Goal: Task Accomplishment & Management: Use online tool/utility

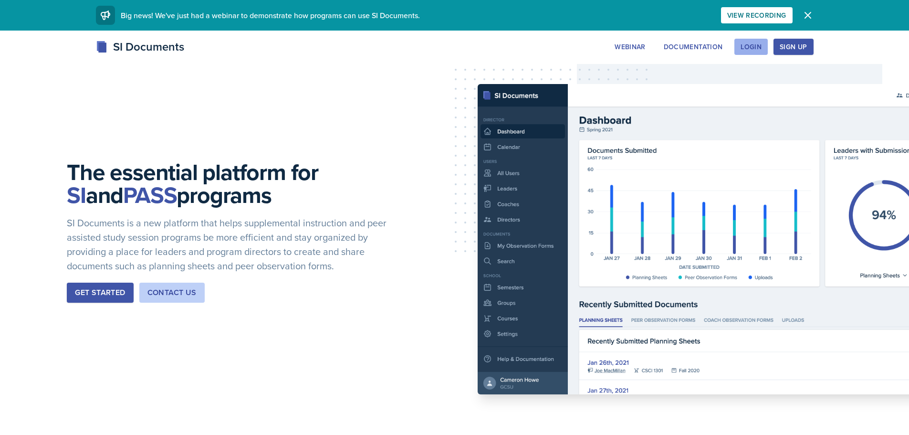
click at [752, 43] on div "Login" at bounding box center [751, 47] width 21 height 8
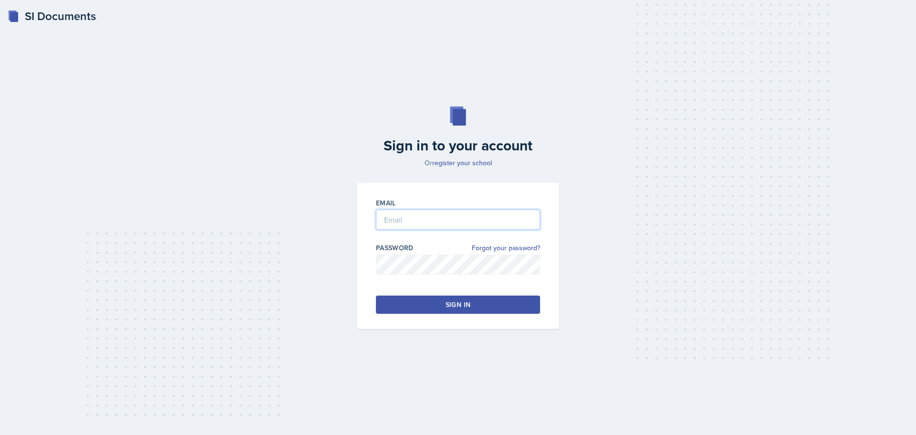
click at [460, 213] on input "email" at bounding box center [458, 220] width 164 height 20
type input "[EMAIL_ADDRESS][DOMAIN_NAME]"
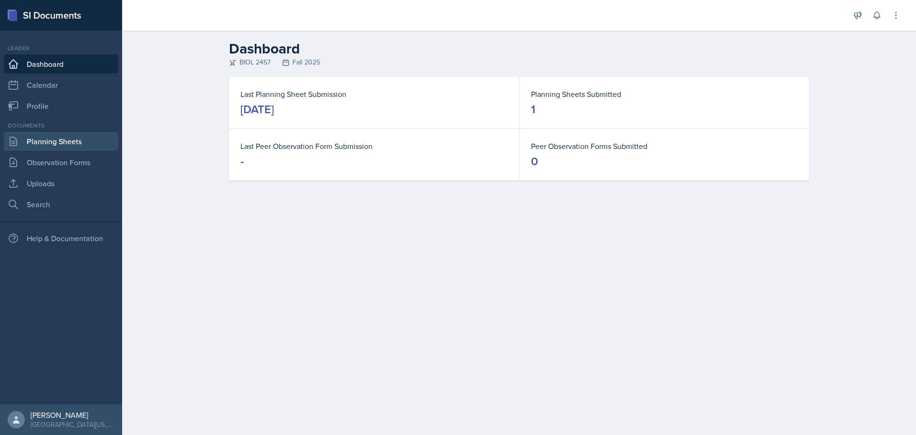
click at [88, 148] on link "Planning Sheets" at bounding box center [61, 141] width 115 height 19
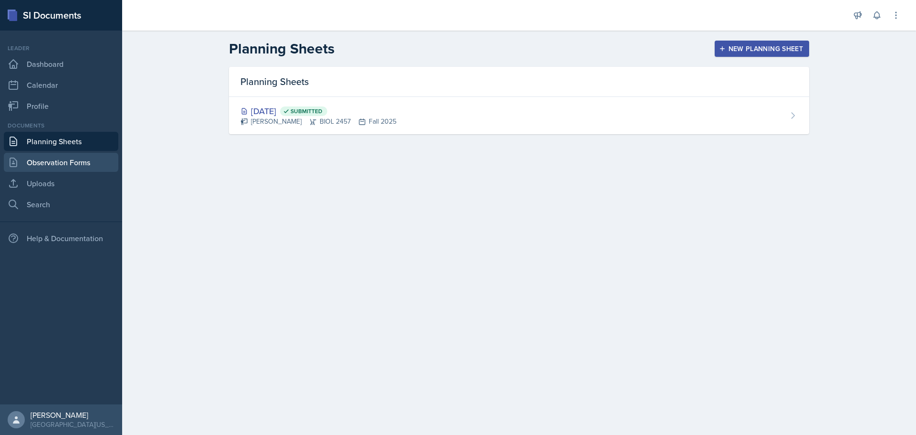
click at [85, 160] on link "Observation Forms" at bounding box center [61, 162] width 115 height 19
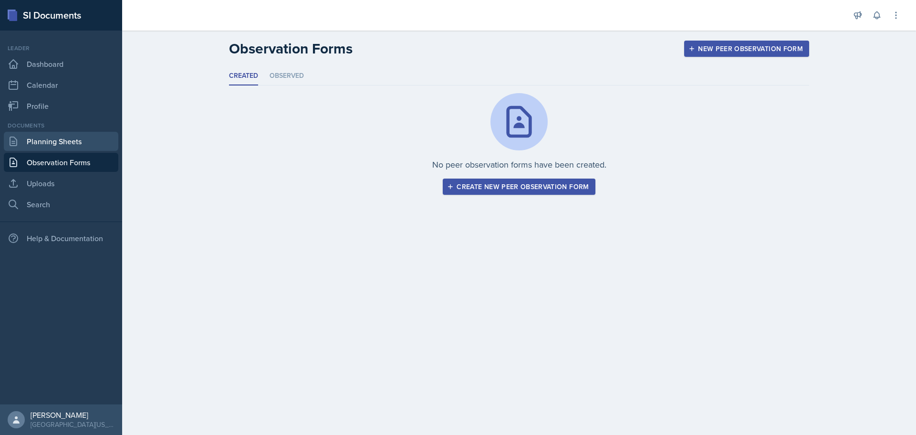
click at [85, 144] on link "Planning Sheets" at bounding box center [61, 141] width 115 height 19
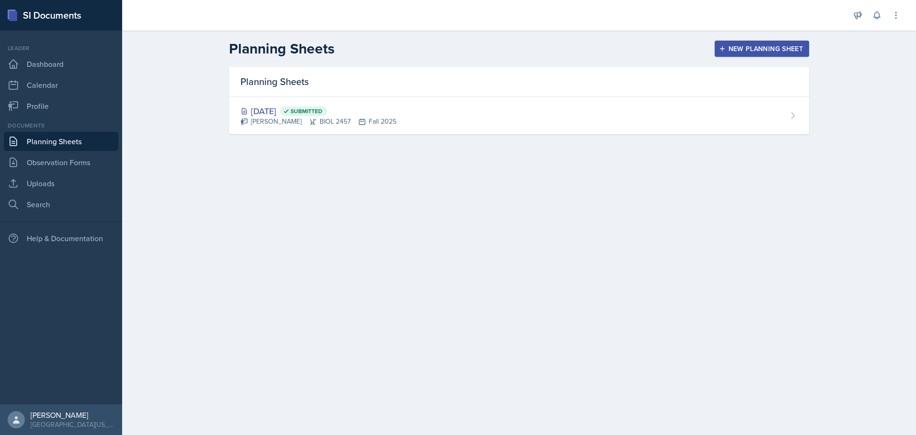
click at [775, 46] on div "New Planning Sheet" at bounding box center [762, 49] width 82 height 8
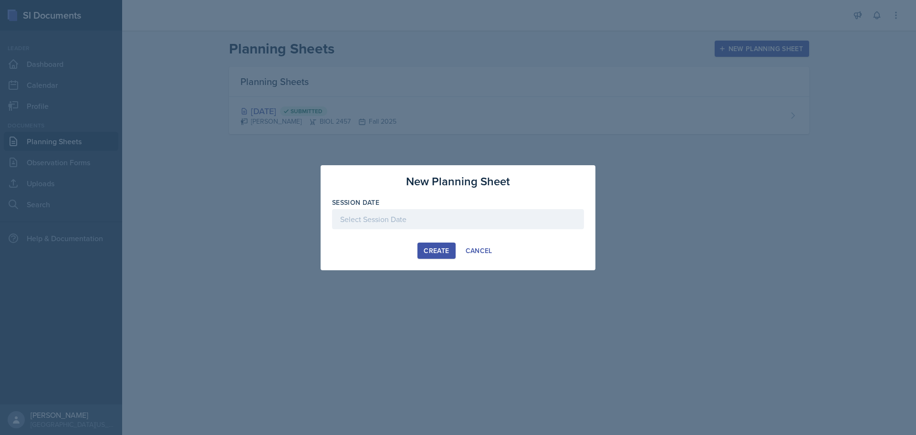
drag, startPoint x: 484, startPoint y: 259, endPoint x: 483, endPoint y: 252, distance: 6.3
click at [483, 256] on div "New Planning Sheet Session Date [DATE] 27 28 29 30 31 1 2 3 4 5 6 7 8 9 10 11 1…" at bounding box center [458, 217] width 275 height 105
click at [481, 252] on div "Cancel" at bounding box center [479, 251] width 27 height 8
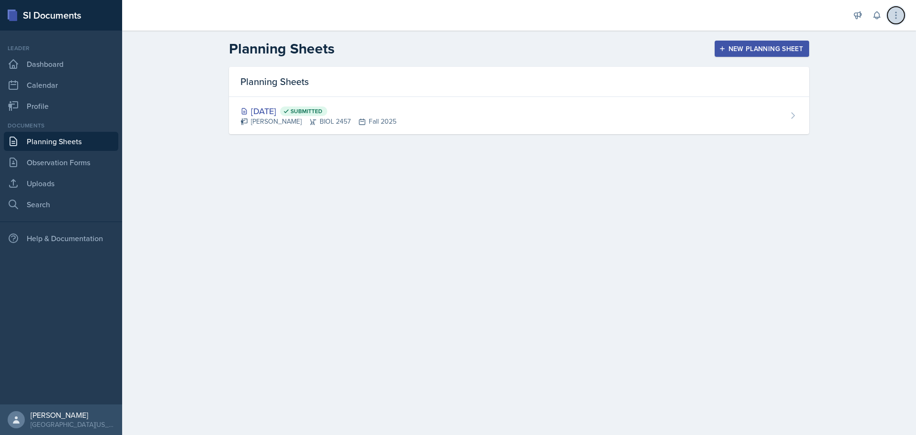
click at [901, 19] on button at bounding box center [896, 15] width 17 height 17
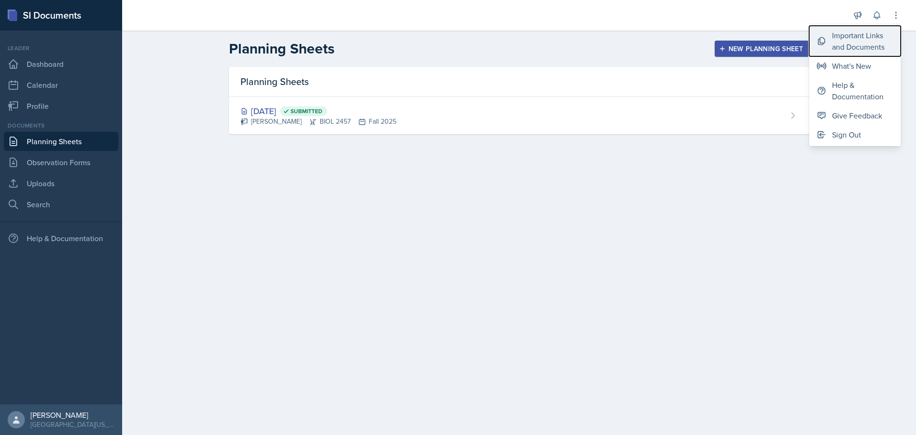
click at [874, 31] on div "Important Links and Documents" at bounding box center [862, 41] width 61 height 23
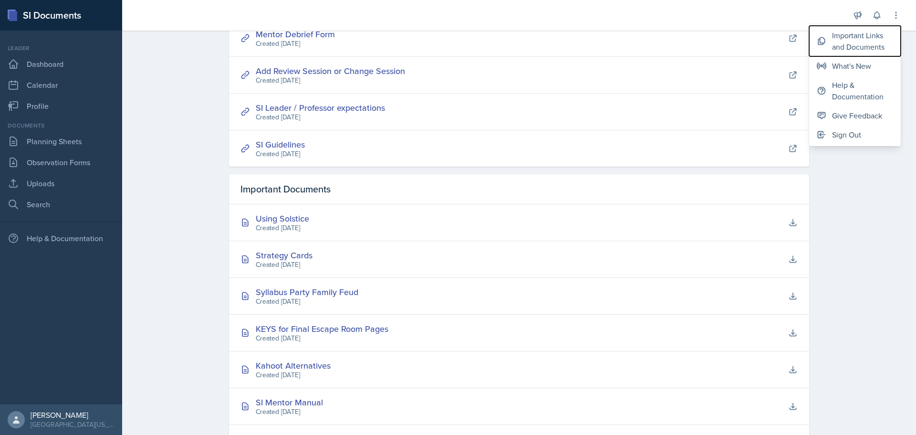
scroll to position [200, 0]
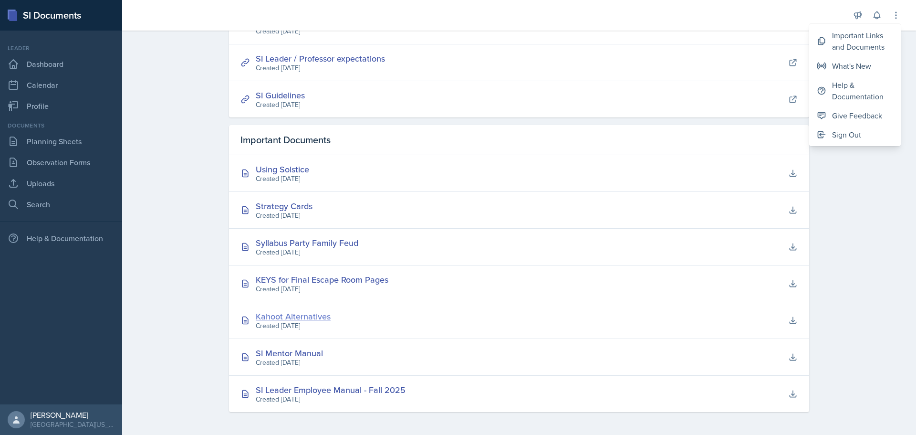
click at [302, 311] on div "Kahoot Alternatives" at bounding box center [293, 316] width 75 height 13
